Goal: Communication & Community: Answer question/provide support

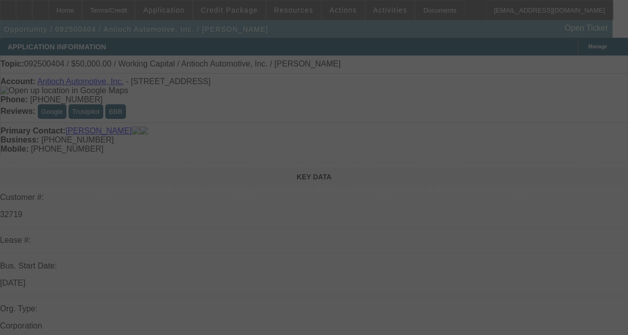
click at [568, 143] on div at bounding box center [314, 167] width 628 height 335
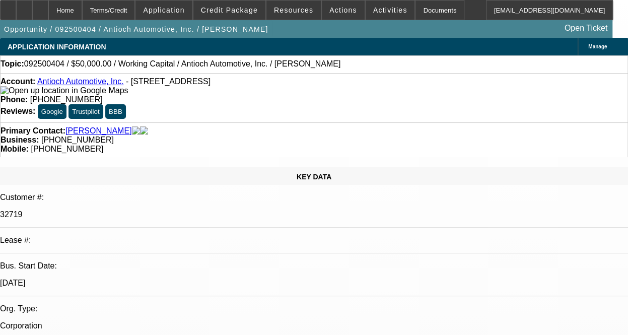
radio input "true"
select select "0"
select select "2"
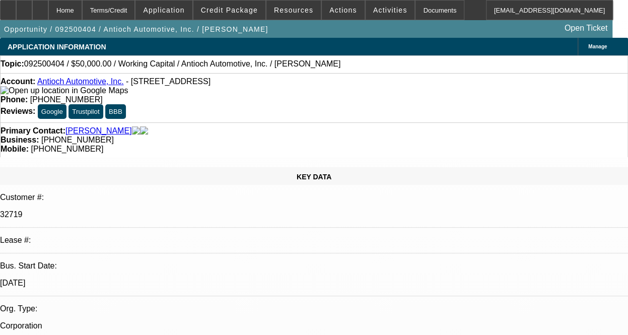
select select "0.1"
select select "4"
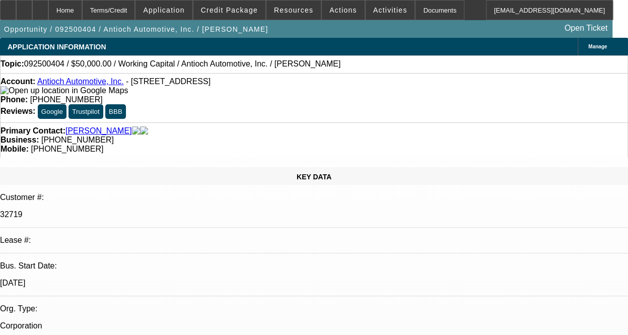
type textarea "THIS IS A DISC-SCV DEAL ON ONGOING ACH. GOOD PAYMENT HISTORY WITHOUT COLLECTIO …"
radio input "true"
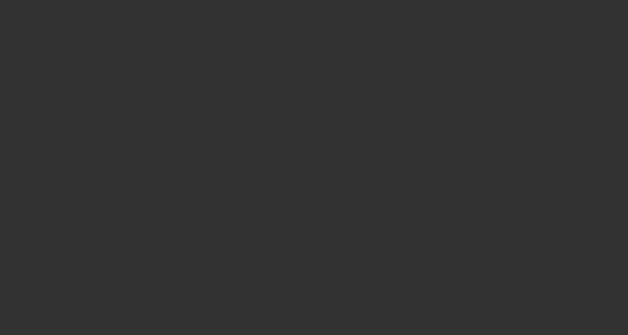
scroll to position [0, 0]
